Goal: Transaction & Acquisition: Purchase product/service

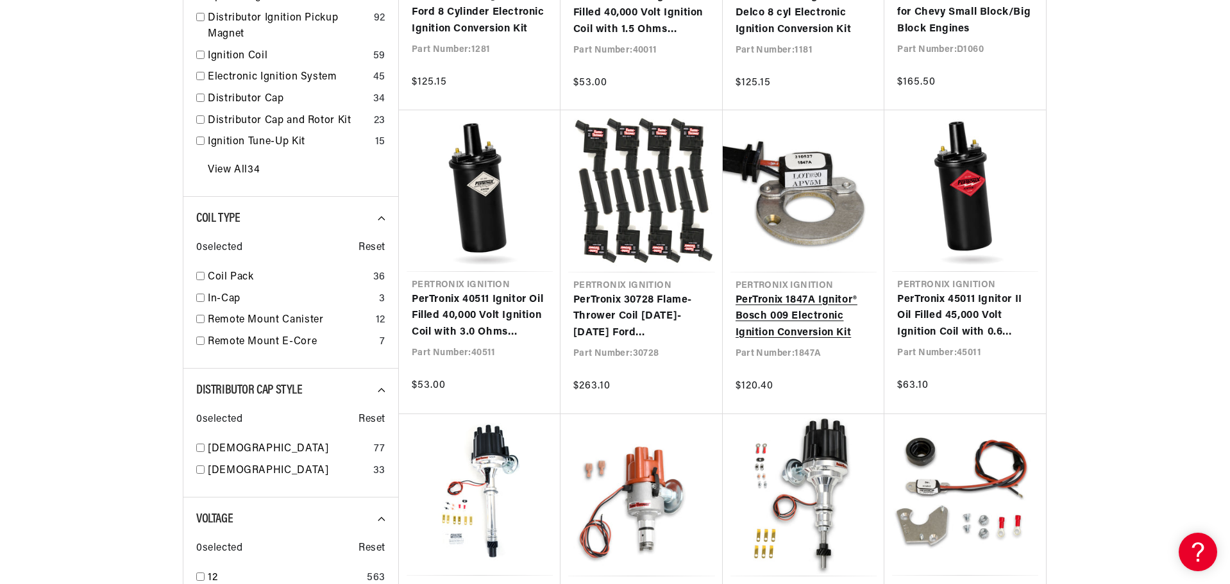
scroll to position [0, 388]
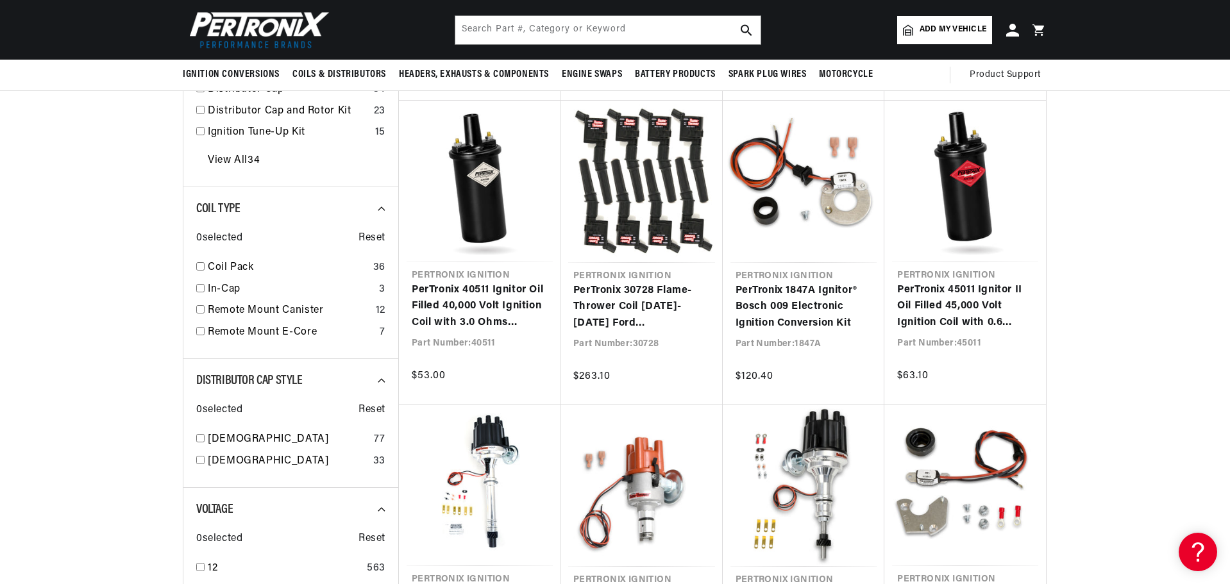
scroll to position [513, 0]
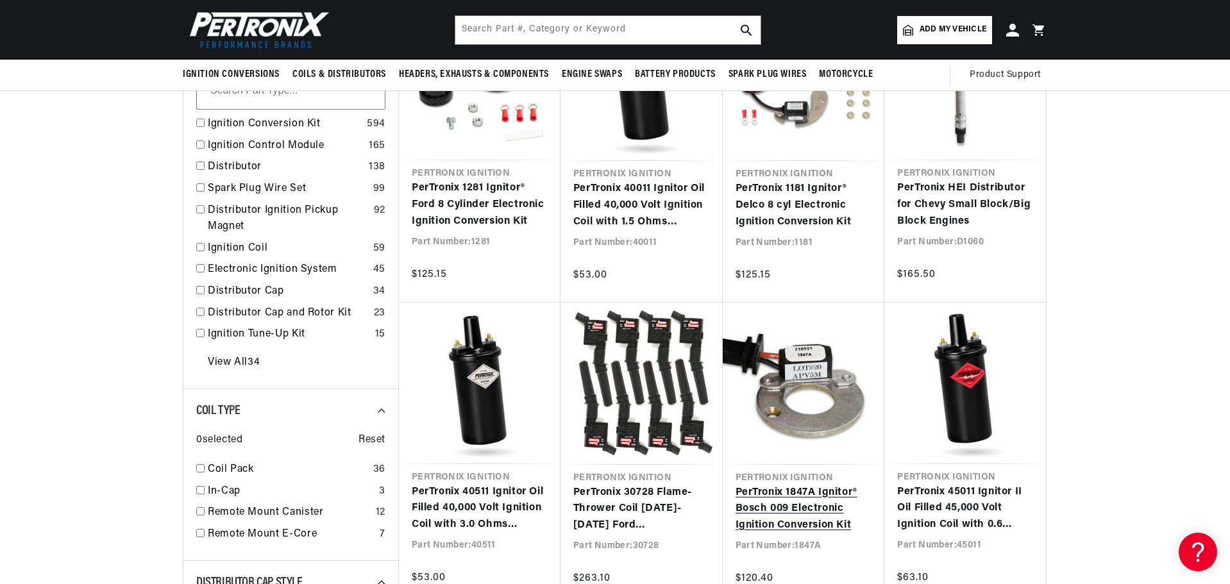
click at [827, 519] on link "PerTronix 1847A Ignitor® Bosch 009 Electronic Ignition Conversion Kit" at bounding box center [803, 509] width 137 height 49
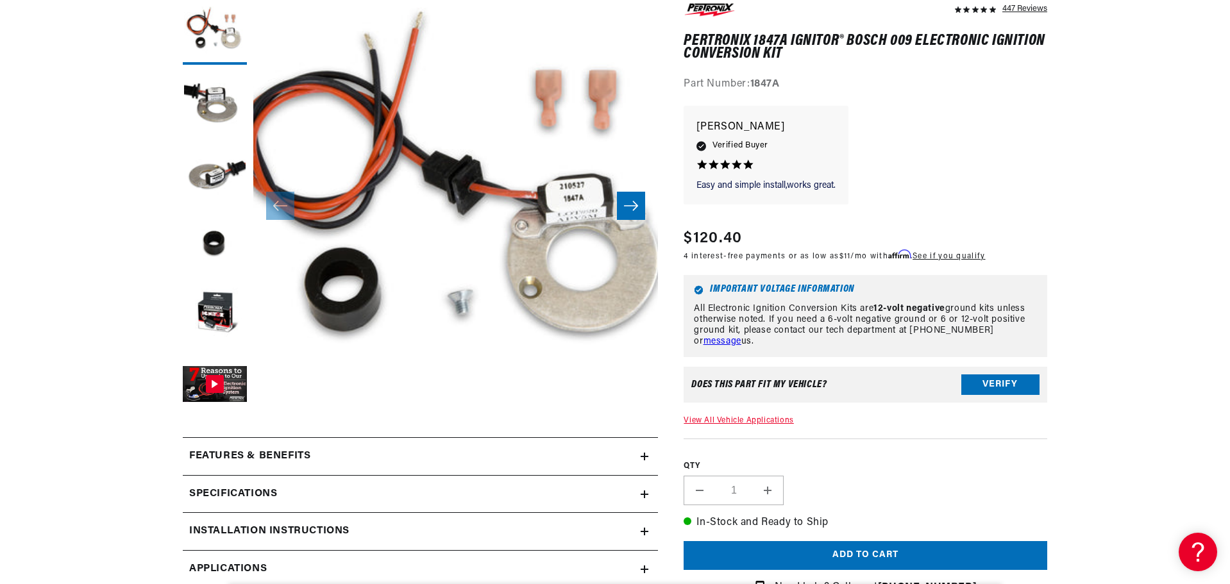
scroll to position [0, 388]
click at [216, 384] on button "Gallery Viewer" at bounding box center [215, 385] width 64 height 64
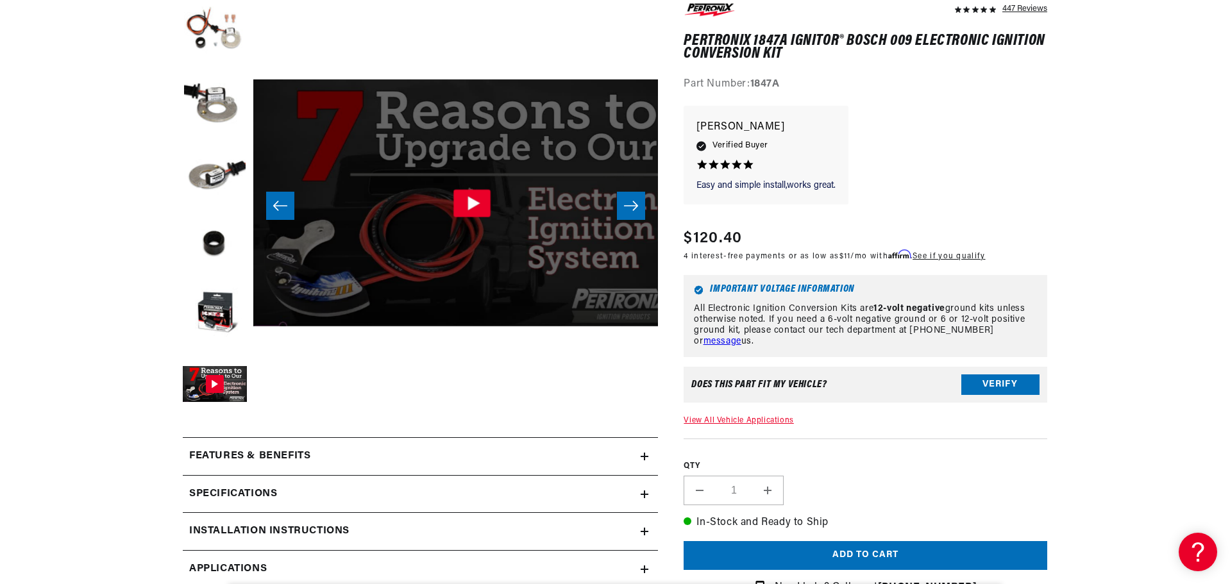
scroll to position [0, 2024]
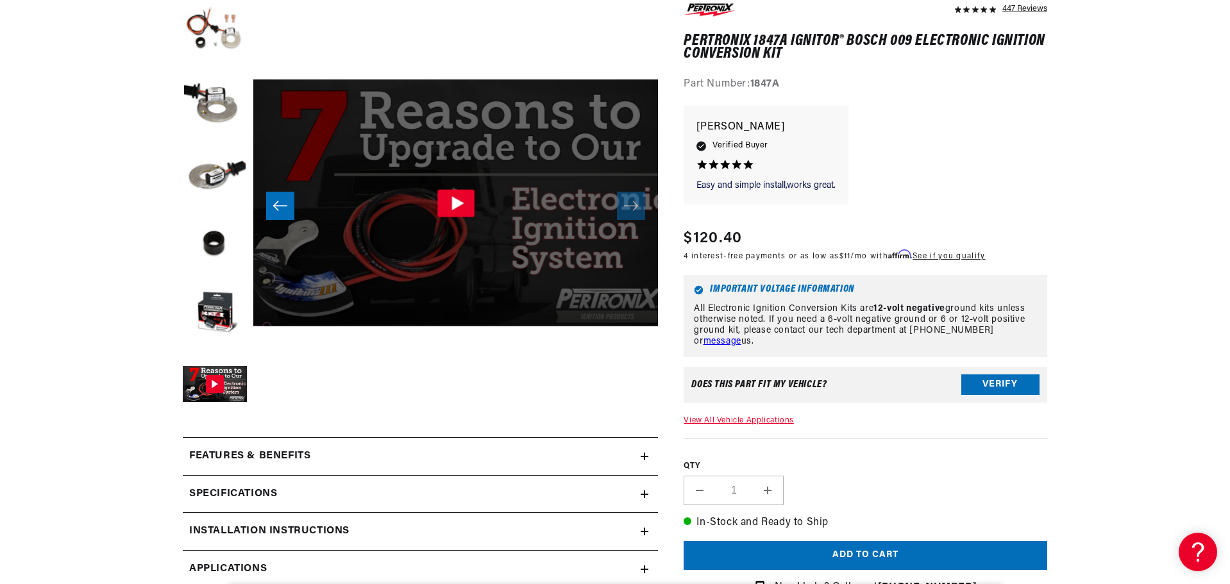
click at [462, 208] on icon "Gallery Viewer" at bounding box center [455, 203] width 37 height 28
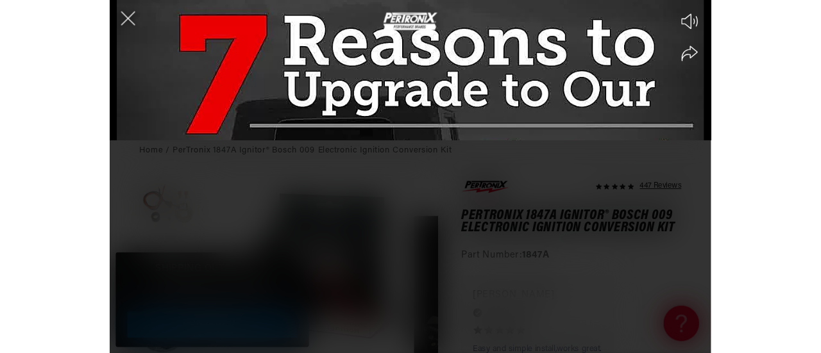
scroll to position [0, 1382]
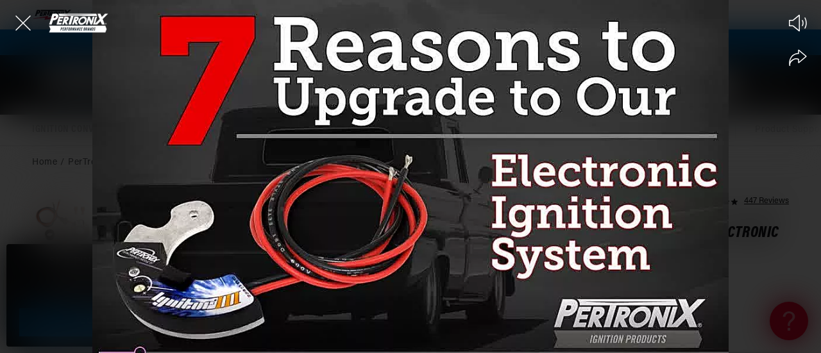
click at [421, 221] on div at bounding box center [410, 176] width 821 height 353
click at [13, 33] on icon "Close the video player" at bounding box center [23, 23] width 28 height 28
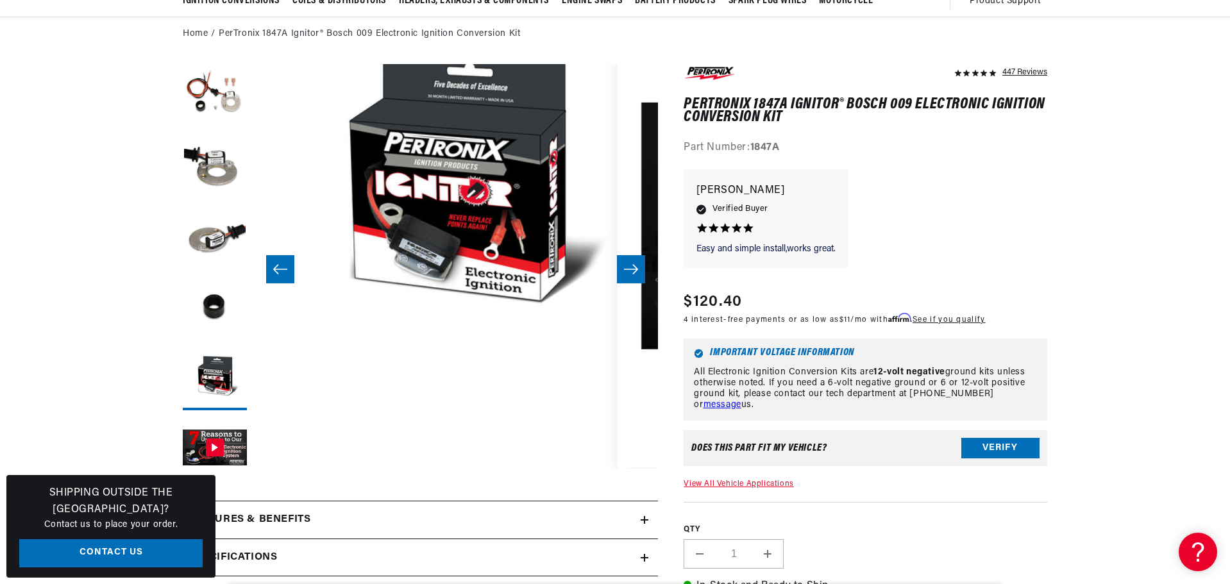
scroll to position [0, 388]
